Goal: Browse casually

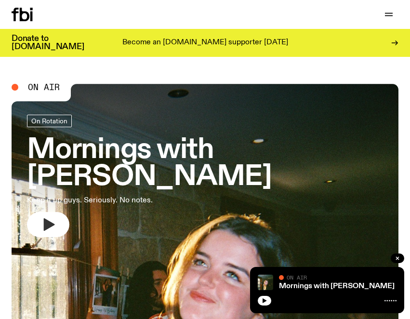
click at [40, 222] on icon "button" at bounding box center [47, 224] width 15 height 15
click at [39, 227] on button "button" at bounding box center [48, 224] width 42 height 25
